Goal: Check status: Check status

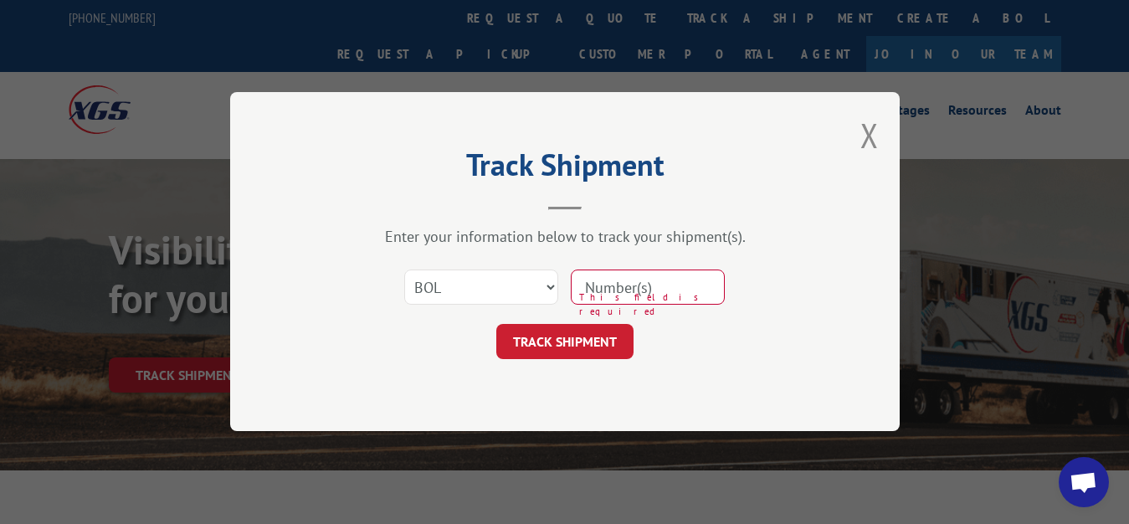
select select "bol"
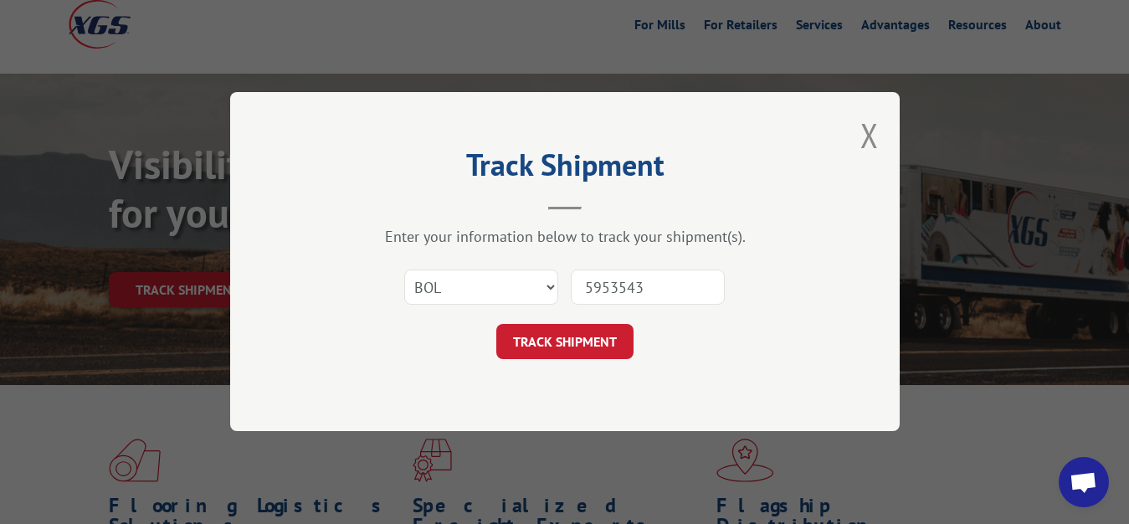
type input "5953543"
click button "TRACK SHIPMENT" at bounding box center [564, 342] width 137 height 35
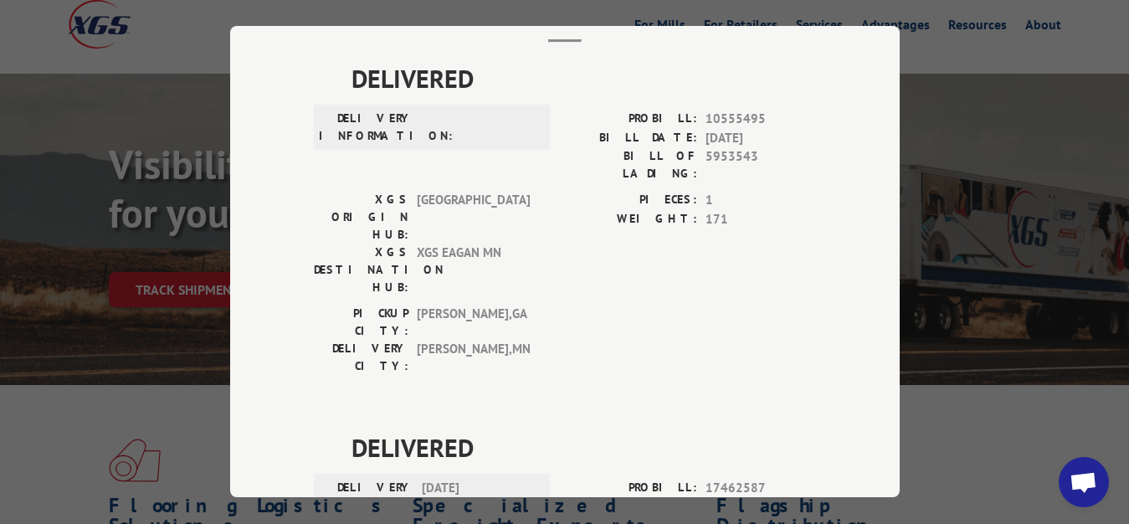
scroll to position [0, 0]
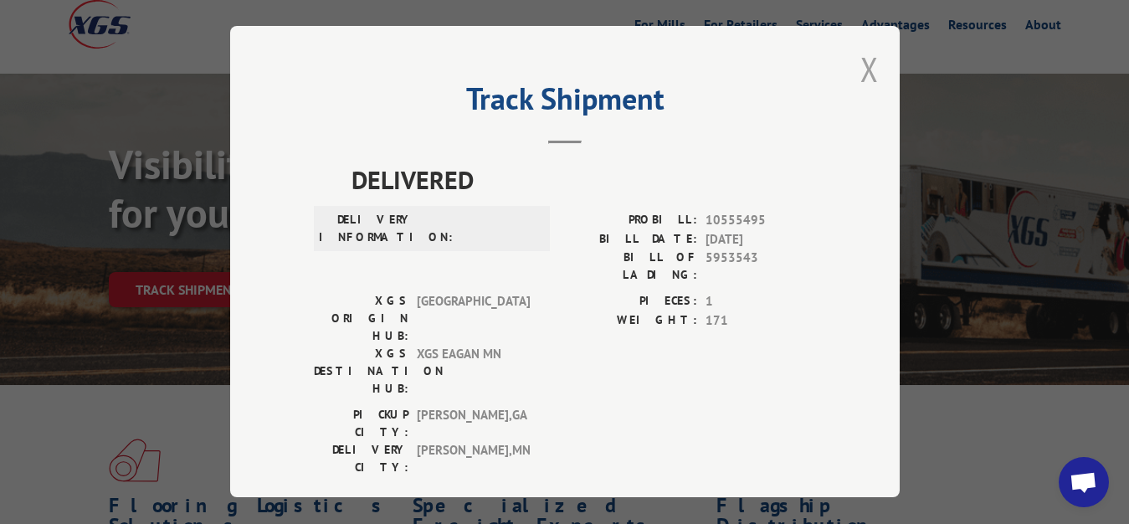
click at [861, 75] on button "Close modal" at bounding box center [870, 69] width 18 height 44
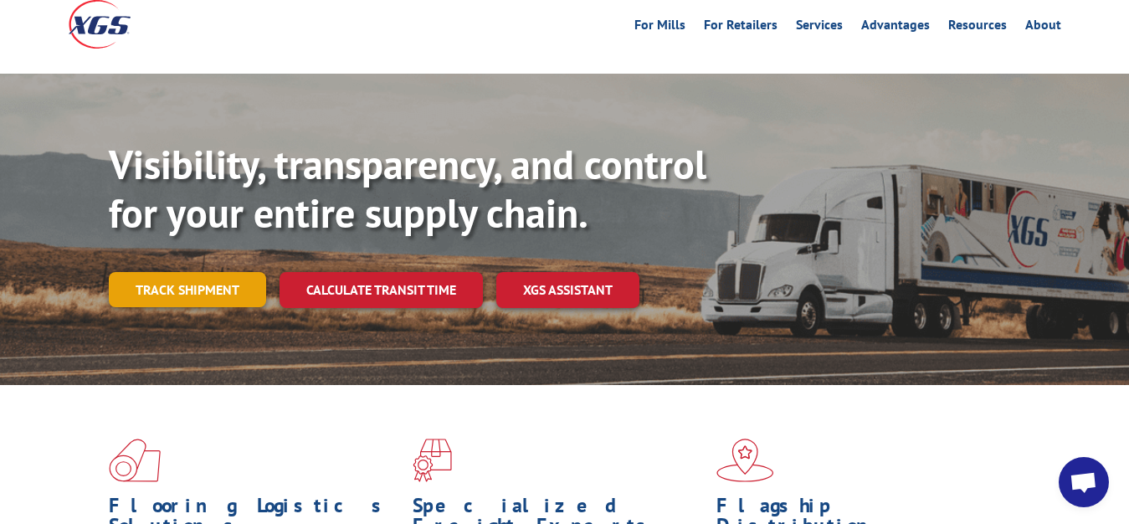
drag, startPoint x: 138, startPoint y: 254, endPoint x: 218, endPoint y: 290, distance: 87.3
click at [140, 272] on link "Track shipment" at bounding box center [187, 289] width 157 height 35
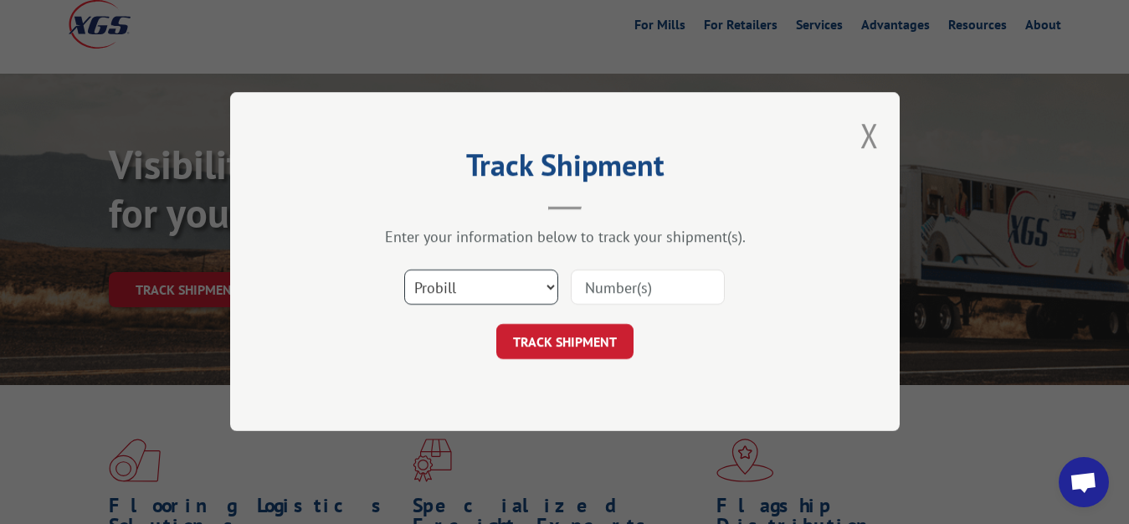
click at [404, 270] on select "Select category... Probill BOL PO" at bounding box center [481, 287] width 154 height 35
select select "bol"
click option "BOL" at bounding box center [0, 0] width 0 height 0
click at [650, 287] on input at bounding box center [648, 287] width 154 height 35
type input "6083057"
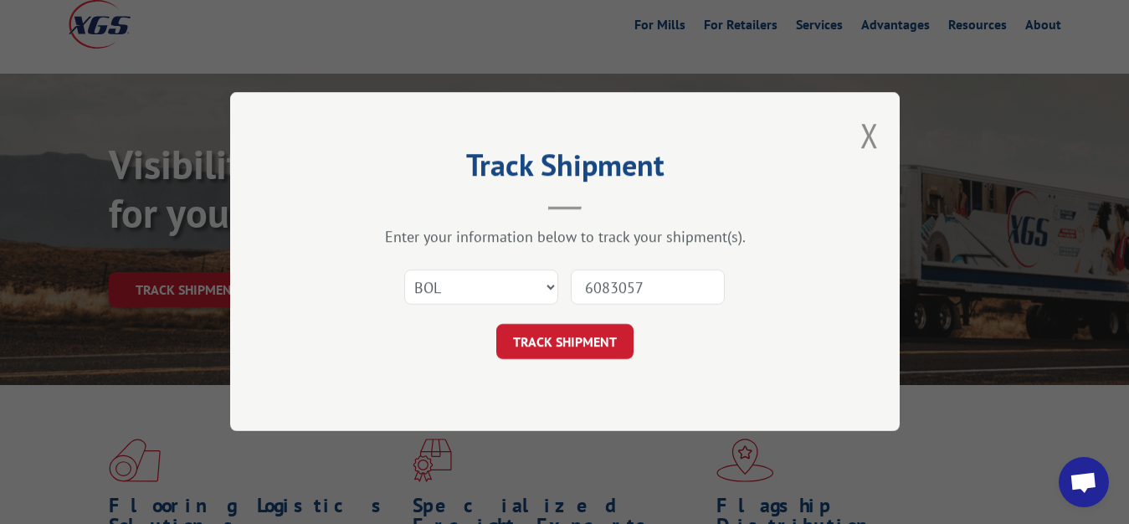
click button "TRACK SHIPMENT" at bounding box center [564, 342] width 137 height 35
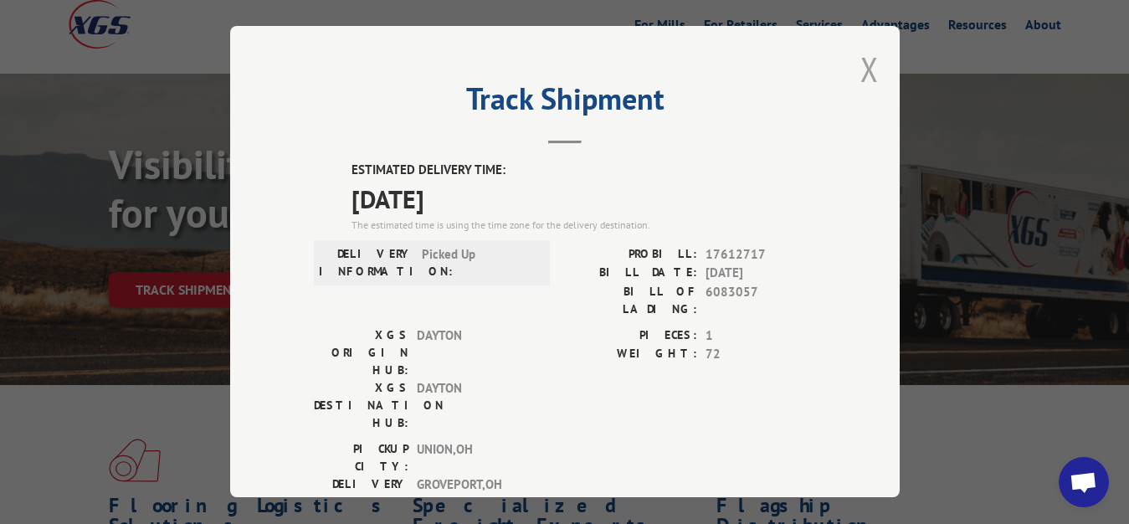
drag, startPoint x: 858, startPoint y: 64, endPoint x: 727, endPoint y: 182, distance: 175.5
click at [861, 71] on button "Close modal" at bounding box center [870, 69] width 18 height 44
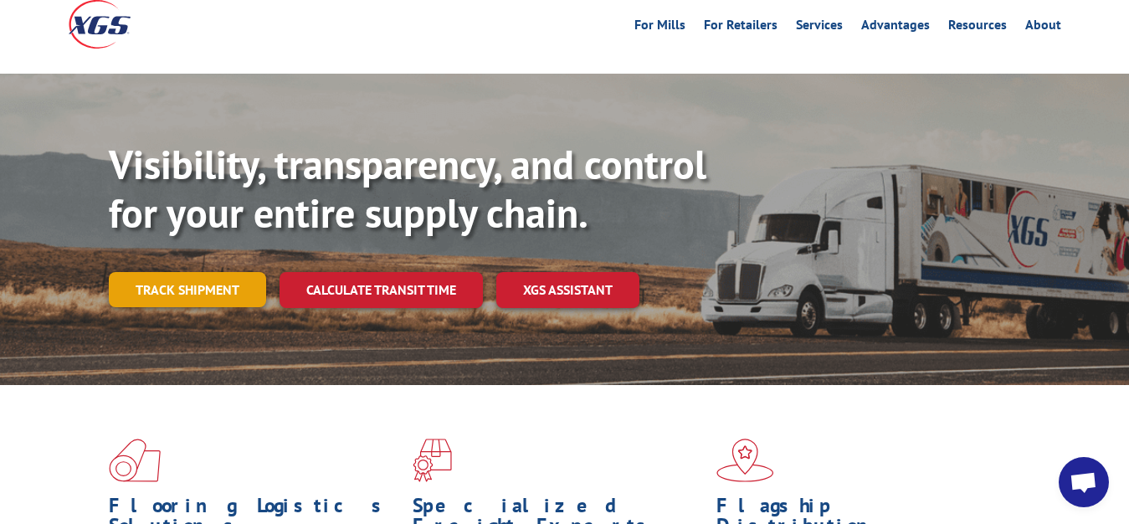
click at [168, 272] on link "Track shipment" at bounding box center [187, 289] width 157 height 35
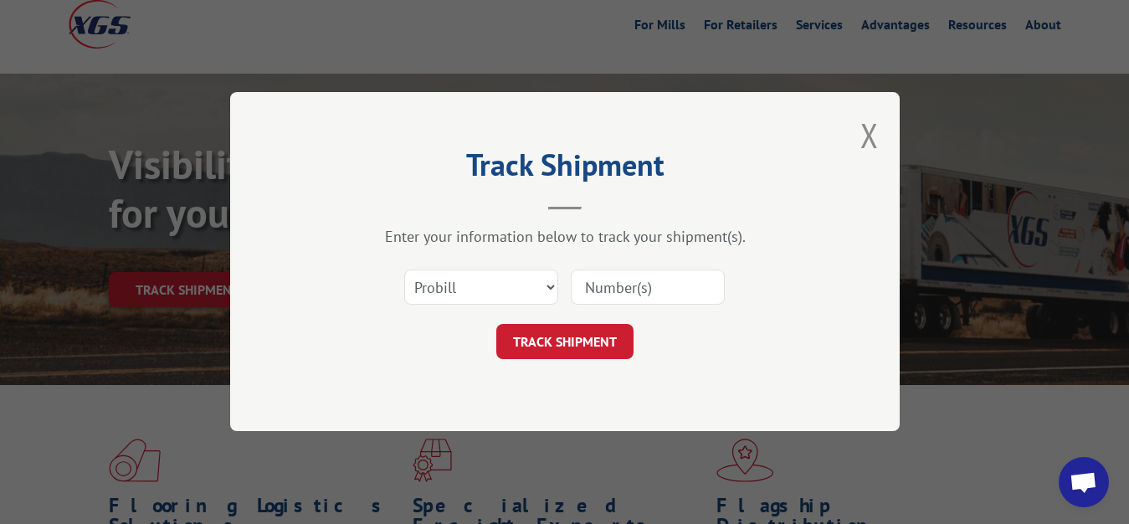
click at [498, 304] on div "Select category... Probill BOL PO" at bounding box center [565, 287] width 502 height 55
click at [404, 270] on select "Select category... Probill BOL PO" at bounding box center [481, 287] width 154 height 35
select select "bol"
click option "BOL" at bounding box center [0, 0] width 0 height 0
drag, startPoint x: 599, startPoint y: 278, endPoint x: 600, endPoint y: 266, distance: 11.8
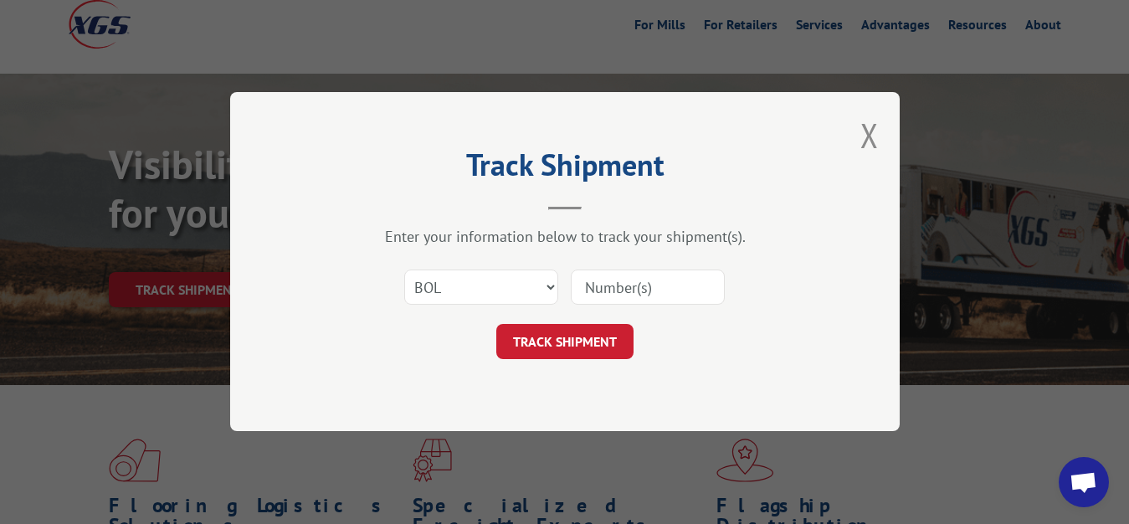
click at [599, 274] on input at bounding box center [648, 287] width 154 height 35
type input "6083058"
click button "TRACK SHIPMENT" at bounding box center [564, 342] width 137 height 35
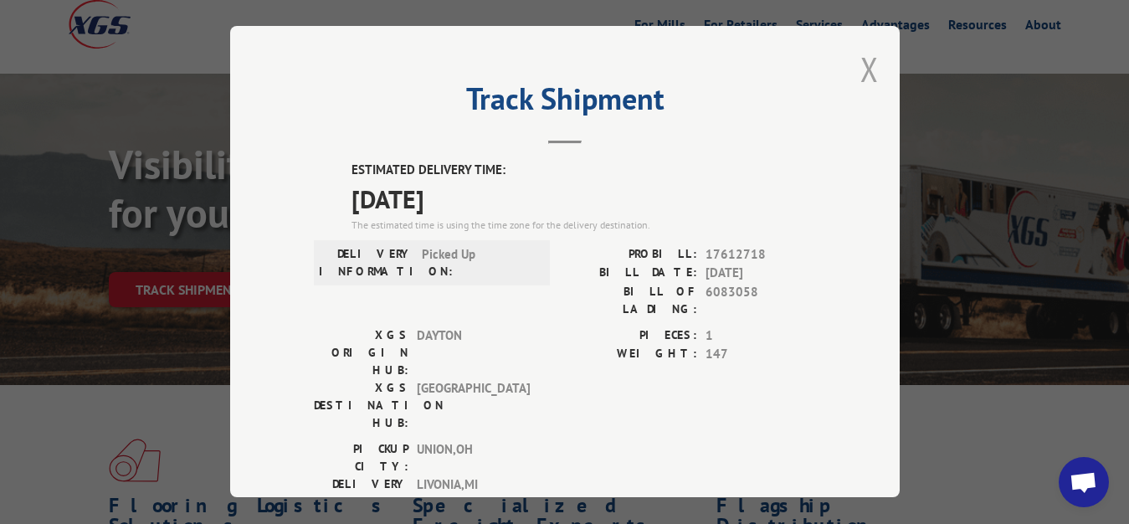
click at [861, 62] on button "Close modal" at bounding box center [870, 69] width 18 height 44
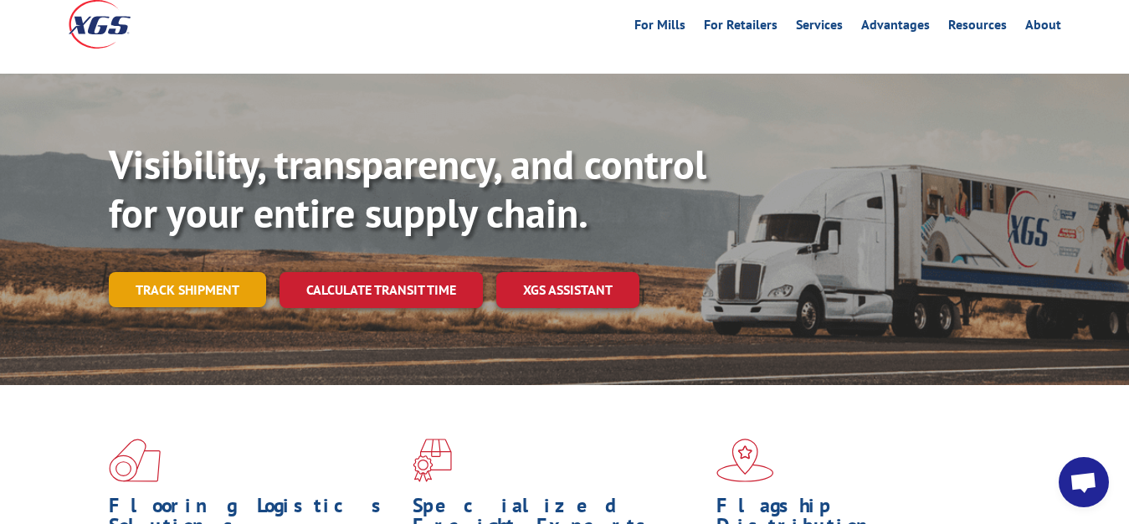
click at [141, 272] on link "Track shipment" at bounding box center [187, 289] width 157 height 35
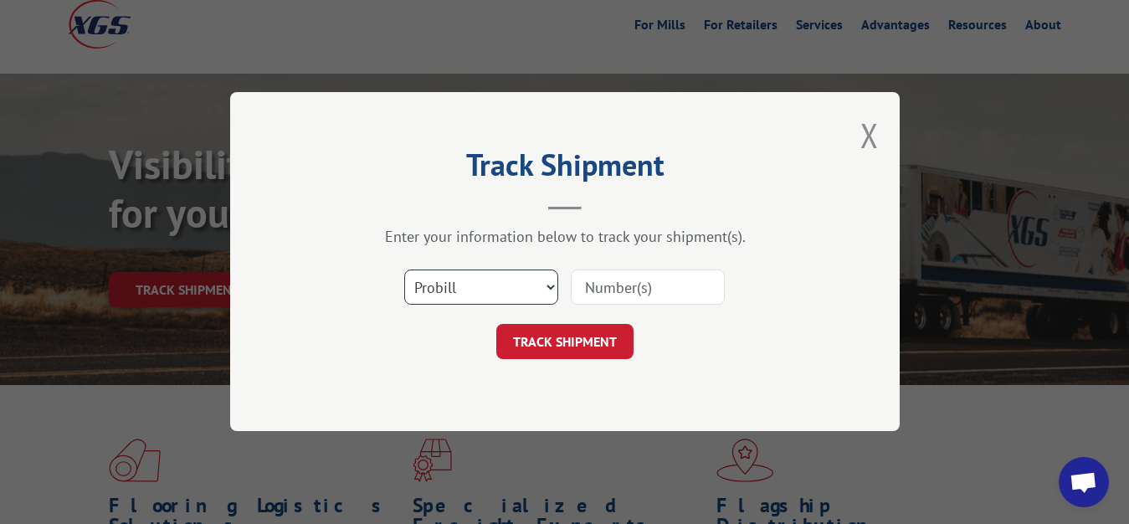
click at [404, 270] on select "Select category... Probill BOL PO" at bounding box center [481, 287] width 154 height 35
select select "bol"
click option "BOL" at bounding box center [0, 0] width 0 height 0
drag, startPoint x: 588, startPoint y: 294, endPoint x: 627, endPoint y: 268, distance: 47.1
click at [589, 290] on input at bounding box center [648, 287] width 154 height 35
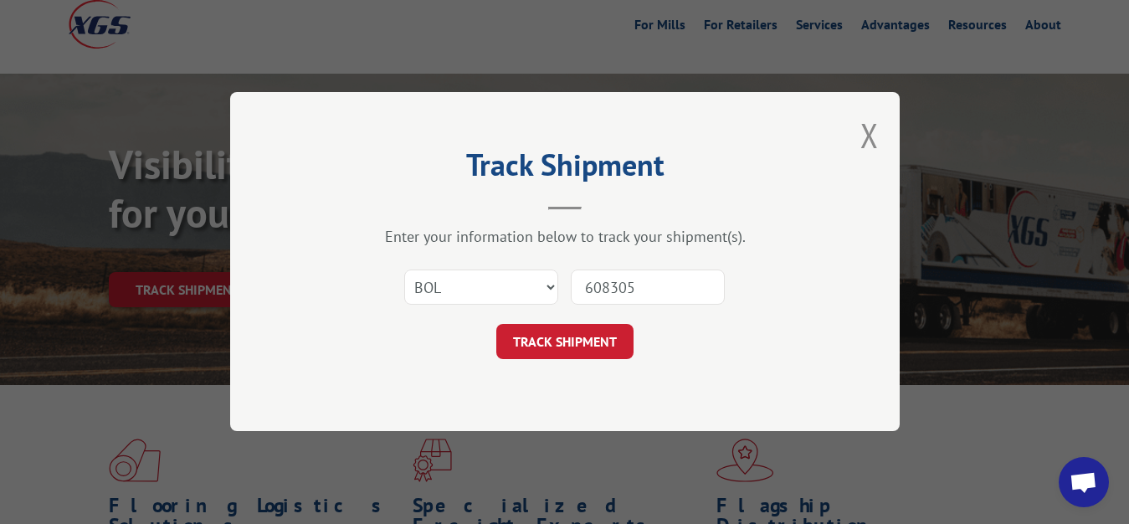
type input "6083059"
click button "TRACK SHIPMENT" at bounding box center [564, 342] width 137 height 35
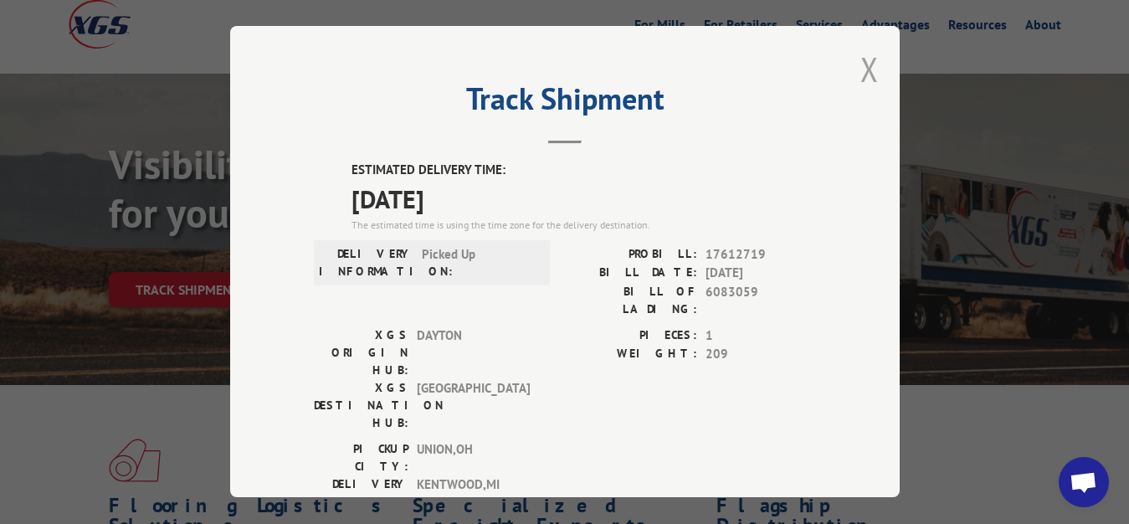
click at [861, 68] on button "Close modal" at bounding box center [870, 69] width 18 height 44
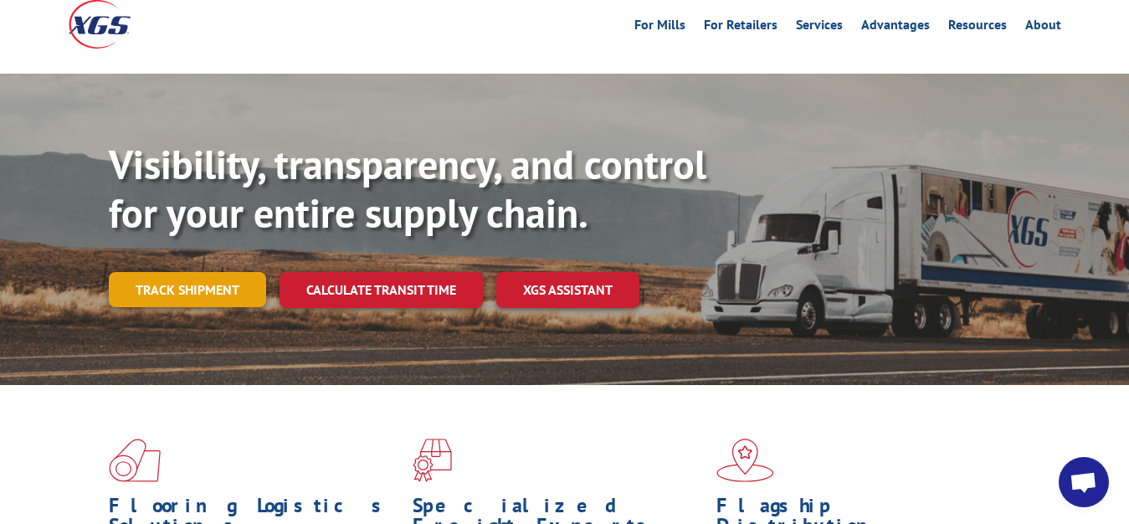
click at [162, 272] on link "Track shipment" at bounding box center [187, 289] width 157 height 35
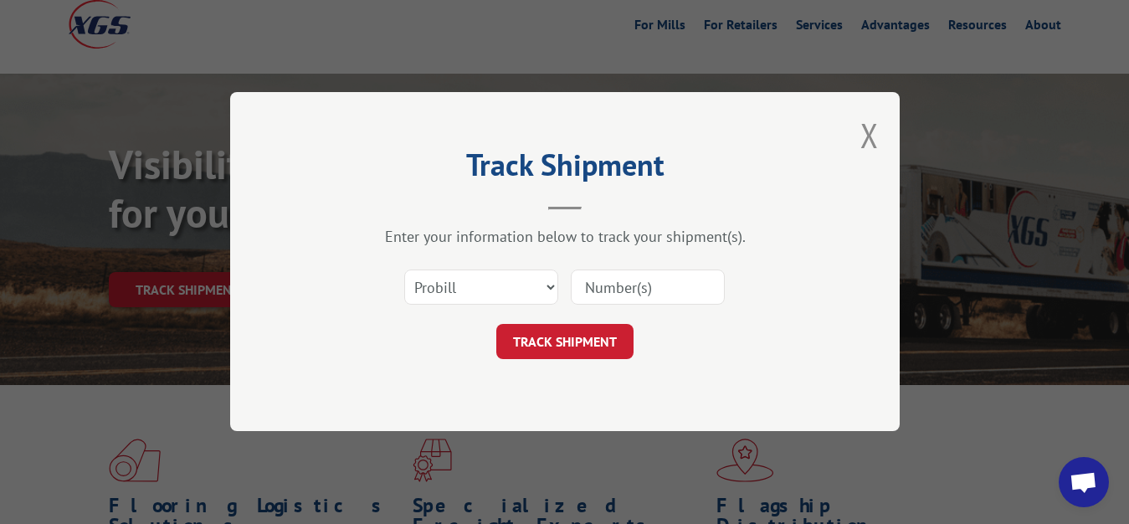
drag, startPoint x: 442, startPoint y: 269, endPoint x: 445, endPoint y: 278, distance: 9.5
click at [445, 272] on div "Select category... Probill BOL PO" at bounding box center [481, 288] width 152 height 39
click at [404, 270] on select "Select category... Probill BOL PO" at bounding box center [481, 287] width 154 height 35
select select "bol"
click option "BOL" at bounding box center [0, 0] width 0 height 0
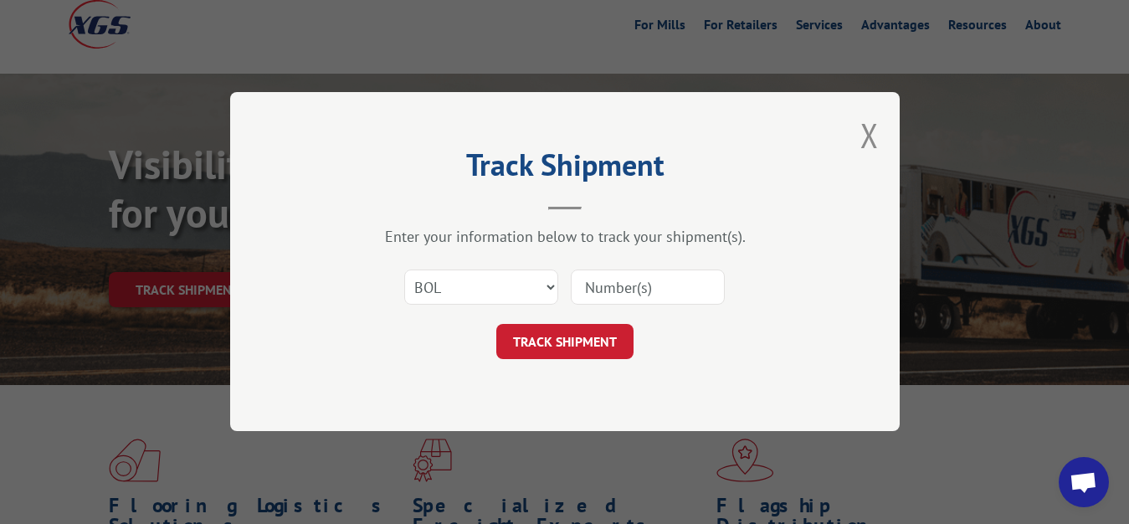
click at [578, 288] on input at bounding box center [648, 287] width 154 height 35
type input "6083056"
click button "TRACK SHIPMENT" at bounding box center [564, 342] width 137 height 35
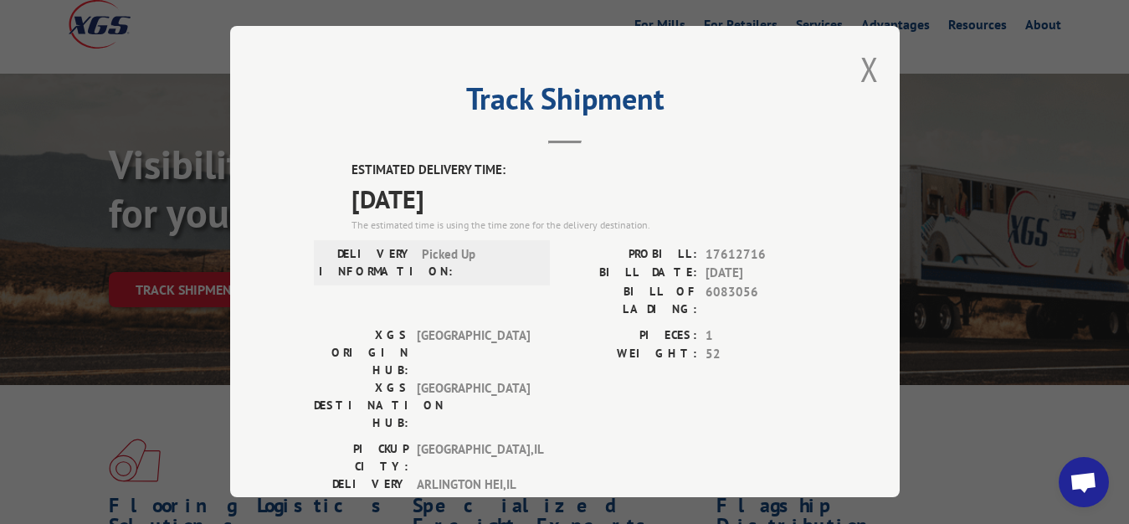
drag, startPoint x: 852, startPoint y: 68, endPoint x: 662, endPoint y: 185, distance: 223.3
click at [861, 70] on button "Close modal" at bounding box center [870, 69] width 18 height 44
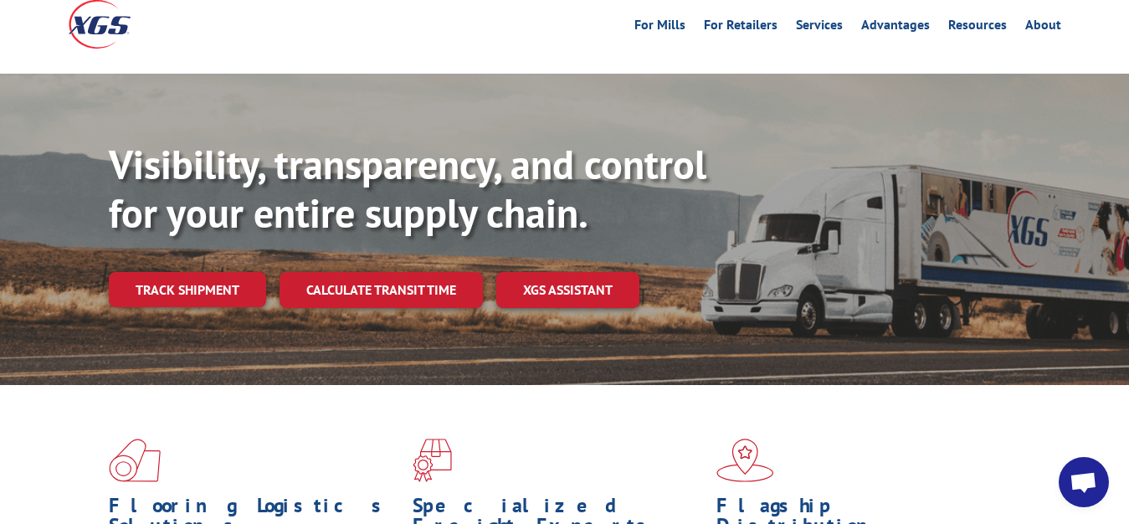
drag, startPoint x: 203, startPoint y: 256, endPoint x: 302, endPoint y: 275, distance: 100.6
click at [204, 272] on link "Track shipment" at bounding box center [187, 289] width 157 height 35
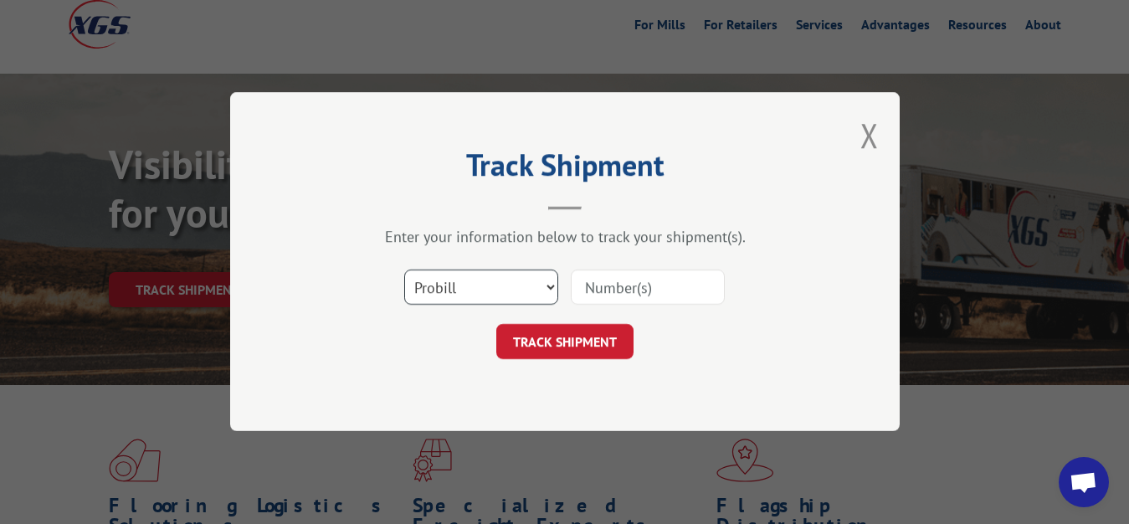
click at [404, 270] on select "Select category... Probill BOL PO" at bounding box center [481, 287] width 154 height 35
select select "bol"
click option "BOL" at bounding box center [0, 0] width 0 height 0
click at [611, 303] on input at bounding box center [648, 287] width 154 height 35
type input "6016663"
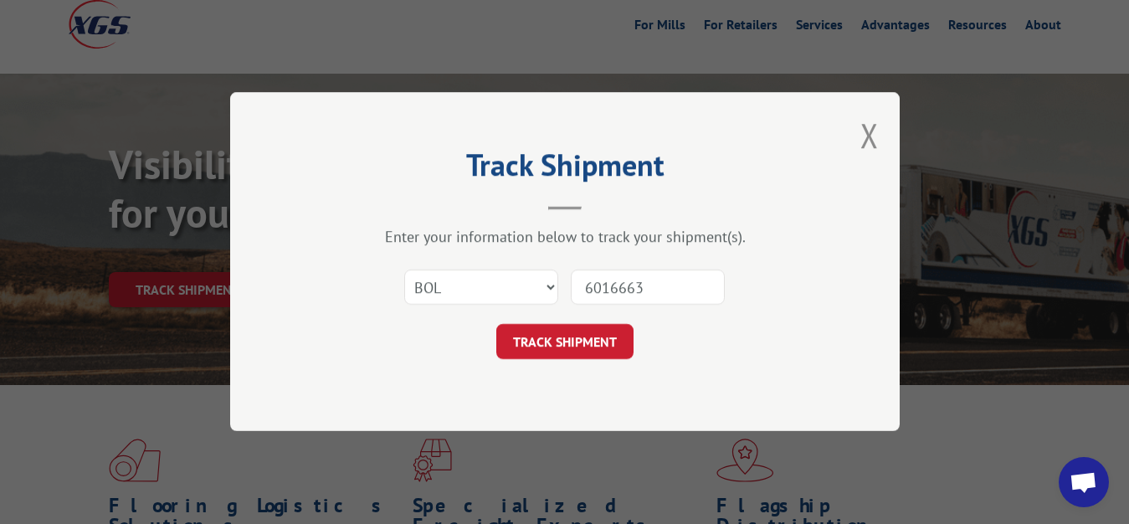
click button "TRACK SHIPMENT" at bounding box center [564, 342] width 137 height 35
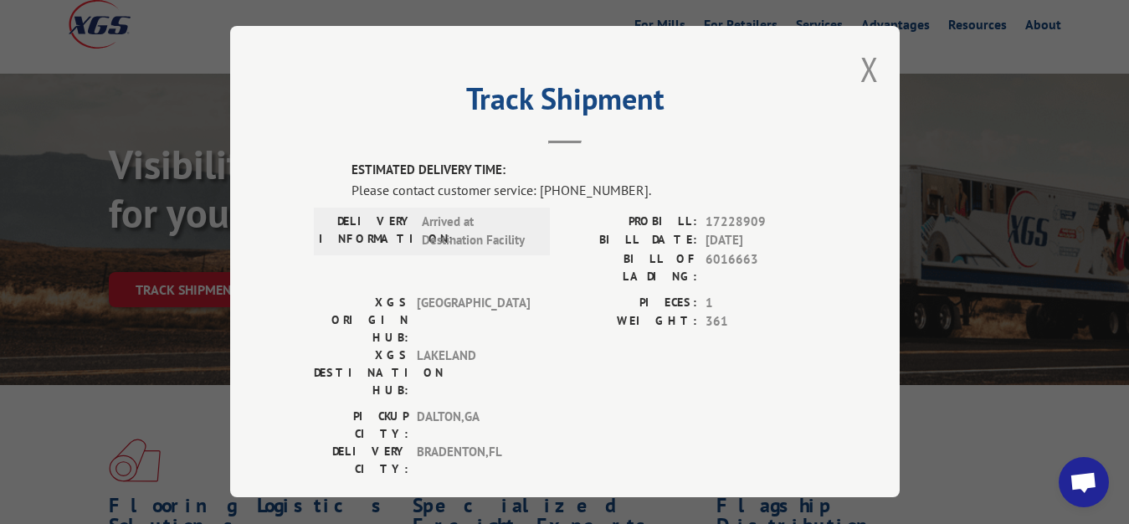
drag, startPoint x: 855, startPoint y: 64, endPoint x: 835, endPoint y: 94, distance: 35.5
click at [861, 69] on button "Close modal" at bounding box center [870, 69] width 18 height 44
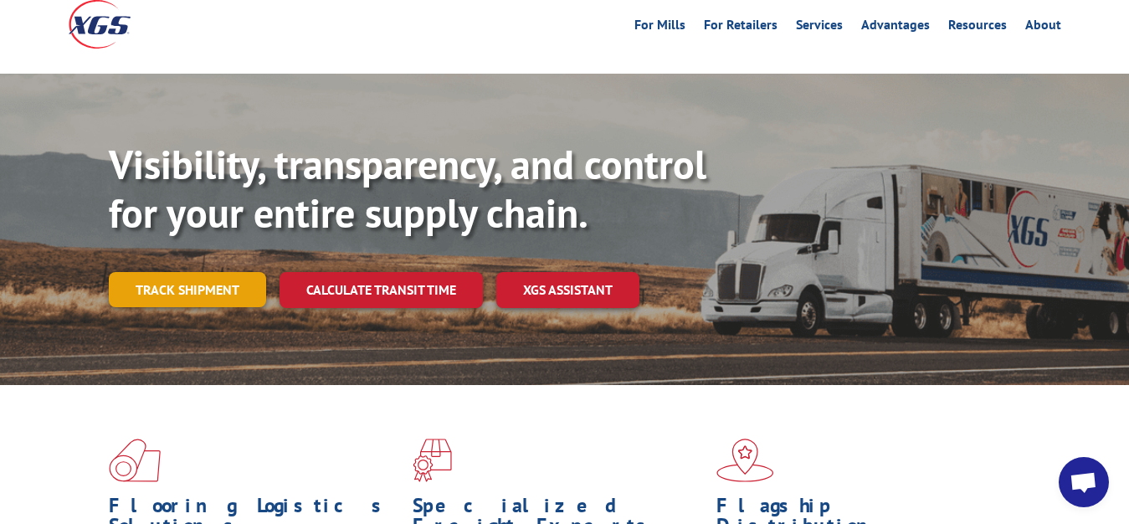
click at [206, 272] on link "Track shipment" at bounding box center [187, 289] width 157 height 35
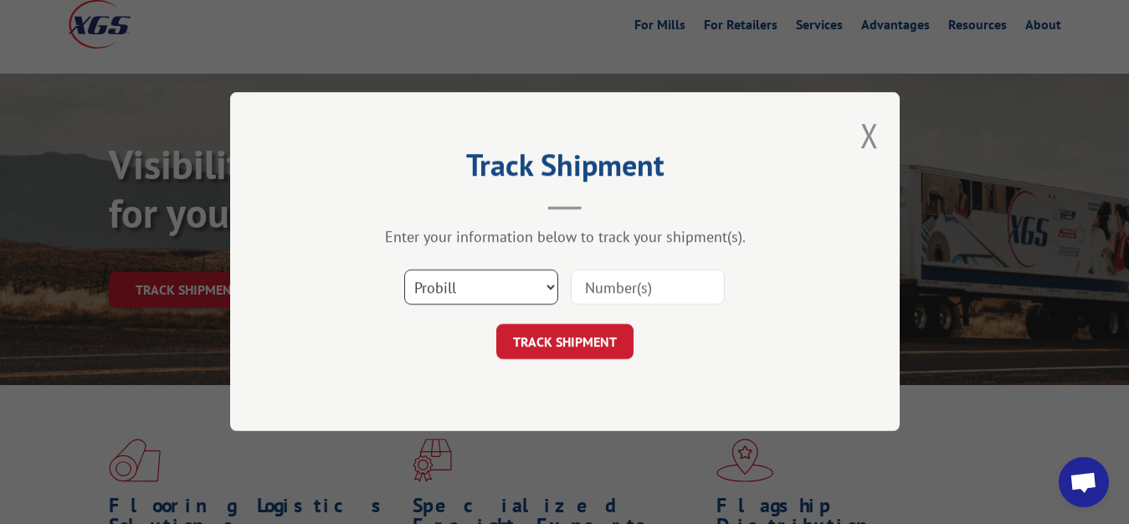
click at [404, 270] on select "Select category... Probill BOL PO" at bounding box center [481, 287] width 154 height 35
select select "bol"
click option "BOL" at bounding box center [0, 0] width 0 height 0
click at [654, 265] on div "Select category... Probill BOL PO" at bounding box center [565, 287] width 502 height 55
click at [609, 289] on input at bounding box center [648, 287] width 154 height 35
